Goal: Task Accomplishment & Management: Manage account settings

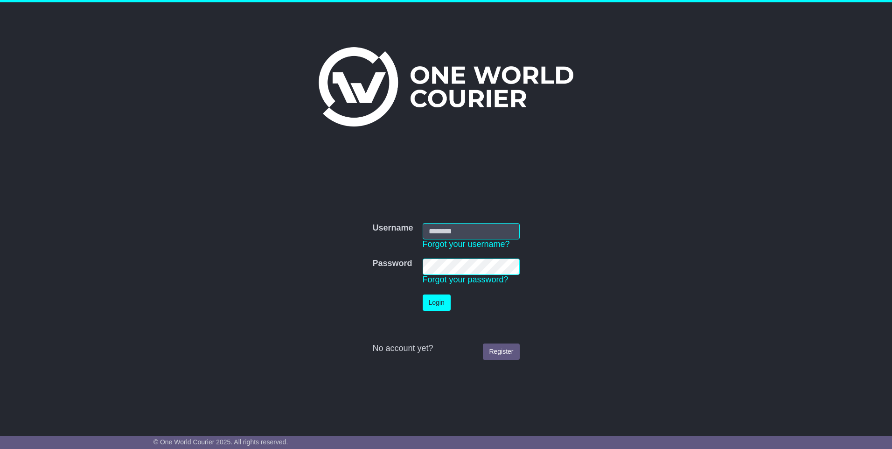
type input "**********"
click at [438, 303] on button "Login" at bounding box center [437, 302] width 28 height 16
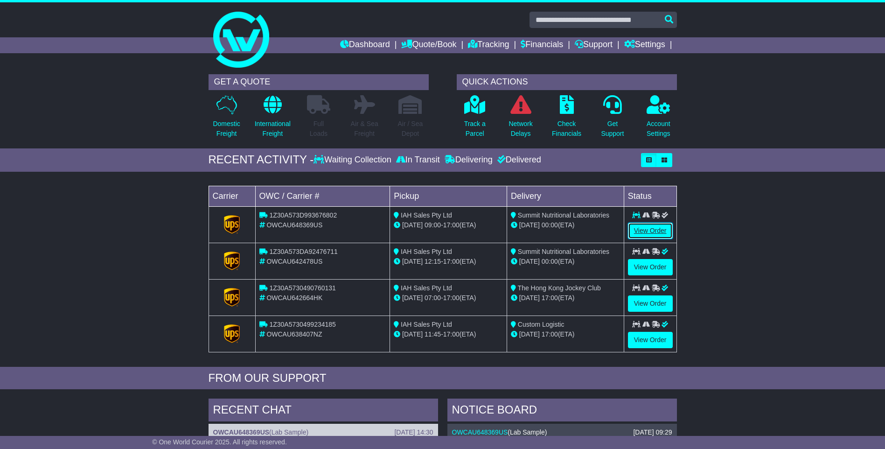
click at [644, 230] on link "View Order" at bounding box center [650, 230] width 45 height 16
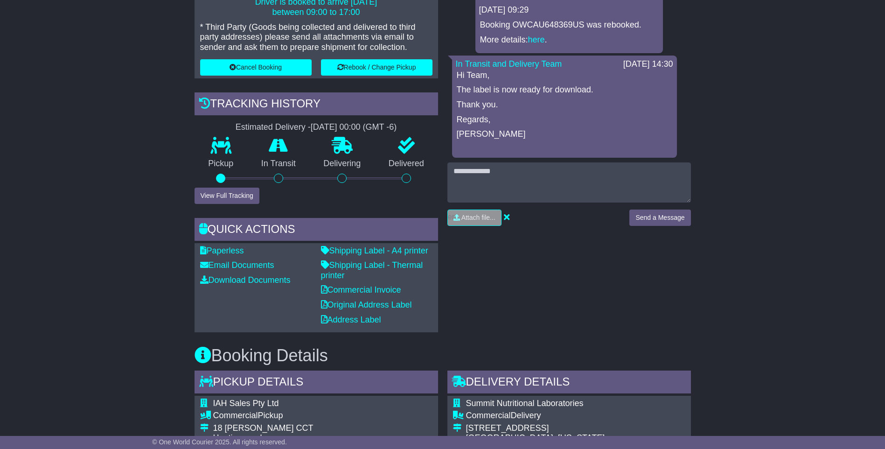
scroll to position [326, 0]
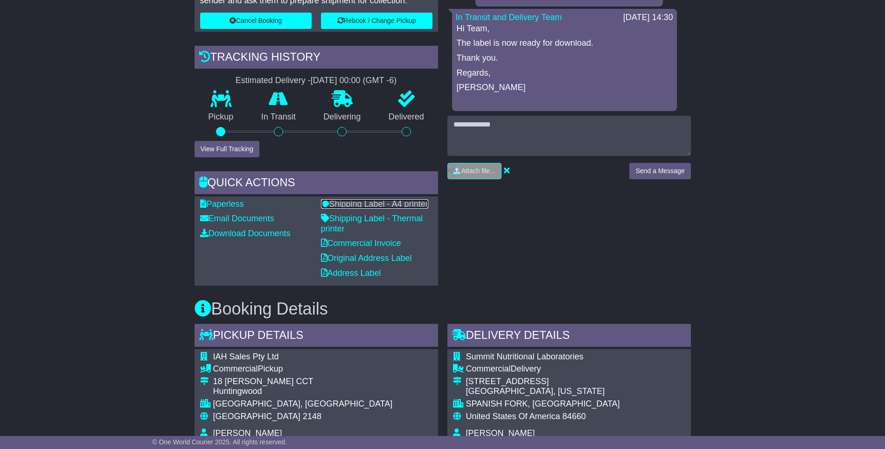
click at [359, 204] on link "Shipping Label - A4 printer" at bounding box center [374, 203] width 107 height 9
click at [359, 218] on link "Shipping Label - Thermal printer" at bounding box center [372, 224] width 102 height 20
click at [362, 243] on link "Commercial Invoice" at bounding box center [361, 242] width 80 height 9
click at [356, 259] on link "Original Address Label" at bounding box center [366, 257] width 91 height 9
click at [354, 275] on link "Address Label" at bounding box center [351, 272] width 60 height 9
